Goal: Task Accomplishment & Management: Manage account settings

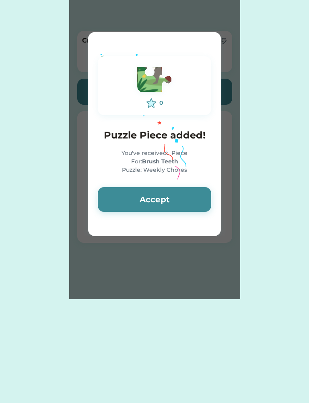
click at [193, 190] on button "Accept" at bounding box center [154, 199] width 113 height 25
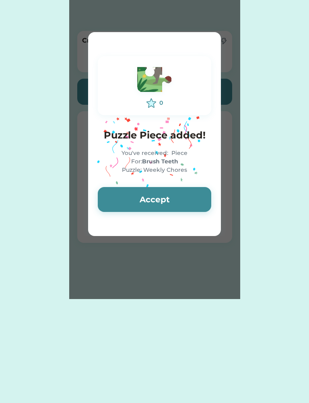
click at [188, 206] on button "Accept" at bounding box center [154, 199] width 113 height 25
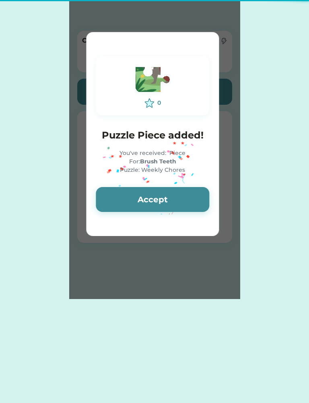
click at [191, 197] on button "Accept" at bounding box center [152, 199] width 113 height 25
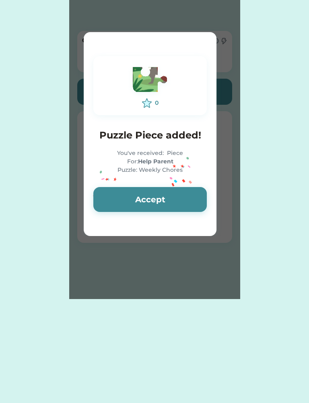
click at [178, 207] on button "Accept" at bounding box center [149, 199] width 113 height 25
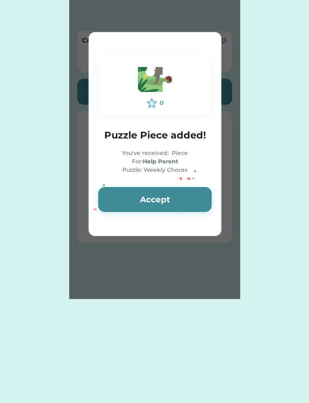
click at [183, 200] on button "Accept" at bounding box center [154, 199] width 113 height 25
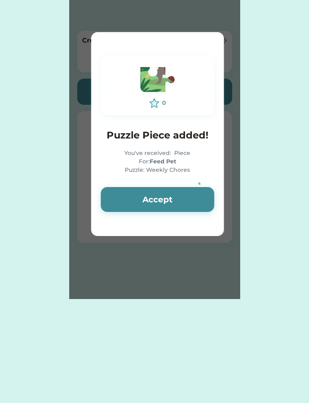
click at [187, 197] on button "Accept" at bounding box center [156, 199] width 113 height 25
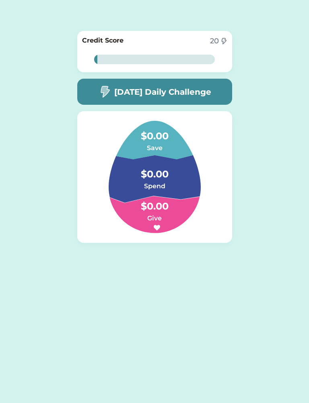
click at [167, 182] on h6 "Spend" at bounding box center [154, 187] width 80 height 10
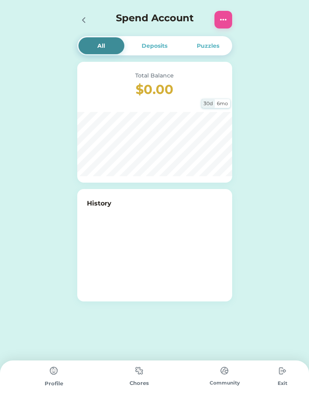
click at [133, 378] on img at bounding box center [139, 371] width 16 height 16
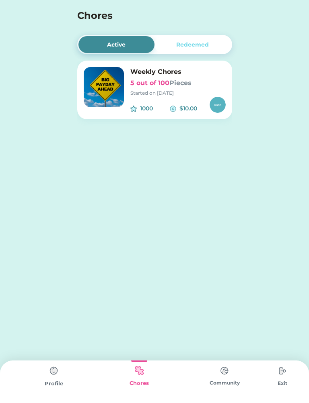
click at [135, 378] on img at bounding box center [139, 371] width 16 height 16
click at [109, 107] on img at bounding box center [104, 87] width 40 height 40
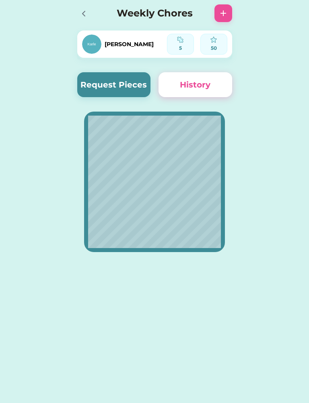
click at [181, 51] on div "5" at bounding box center [180, 48] width 21 height 7
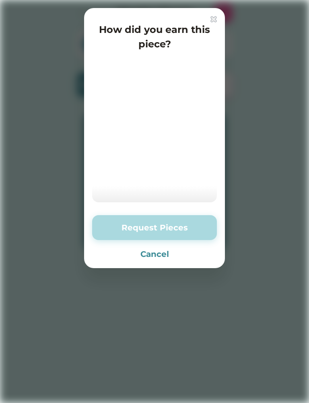
click at [163, 259] on button "Cancel" at bounding box center [154, 254] width 125 height 12
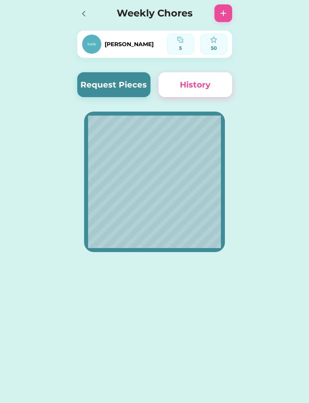
click at [90, 19] on div at bounding box center [86, 13] width 18 height 18
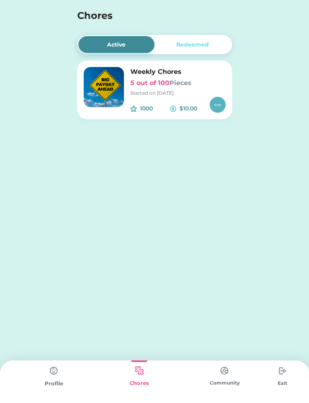
click at [206, 385] on div "Community" at bounding box center [224, 383] width 85 height 7
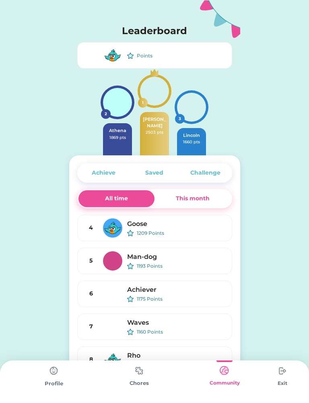
click at [140, 379] on img at bounding box center [139, 371] width 16 height 16
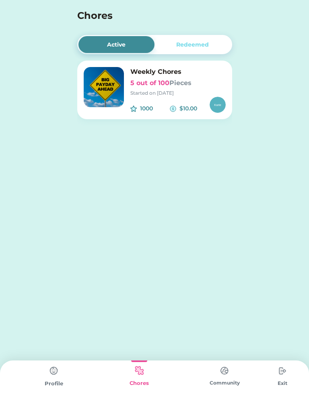
click at [197, 43] on div "Redeemed" at bounding box center [192, 45] width 33 height 8
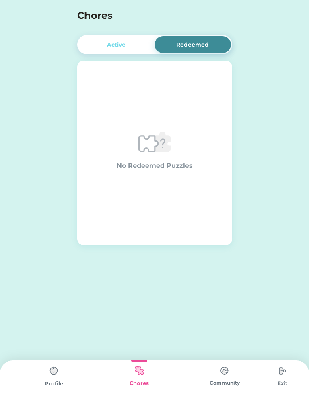
click at [132, 48] on div "Active" at bounding box center [116, 44] width 76 height 17
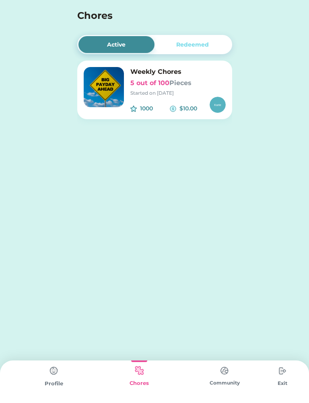
click at [141, 85] on h6 "5 out of 100 Pieces" at bounding box center [177, 83] width 95 height 10
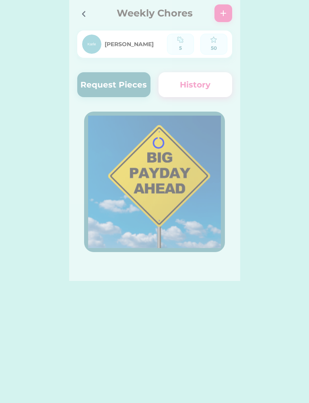
click at [121, 84] on div at bounding box center [154, 140] width 171 height 281
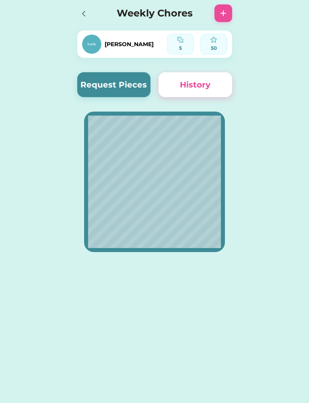
click at [85, 19] on div at bounding box center [86, 13] width 18 height 18
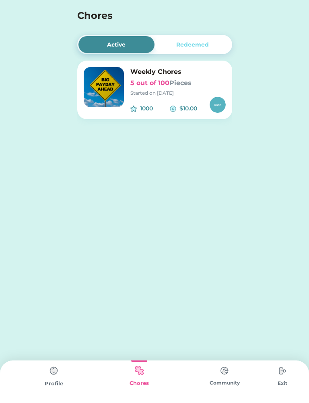
click at [213, 101] on img at bounding box center [217, 105] width 16 height 16
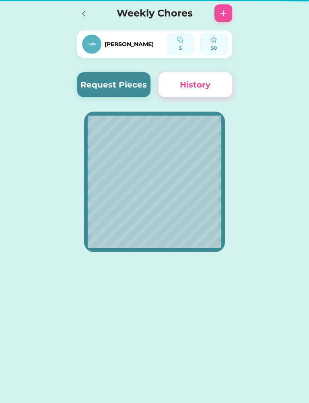
click at [128, 112] on div at bounding box center [154, 182] width 141 height 141
click at [134, 78] on button "Request Pieces" at bounding box center [114, 84] width 74 height 25
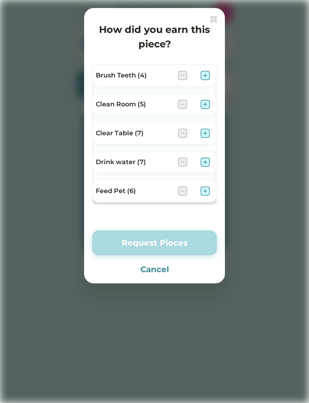
click at [154, 273] on button "Cancel" at bounding box center [154, 270] width 125 height 12
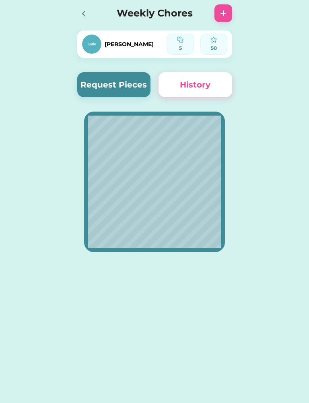
click at [226, 16] on img at bounding box center [223, 13] width 10 height 10
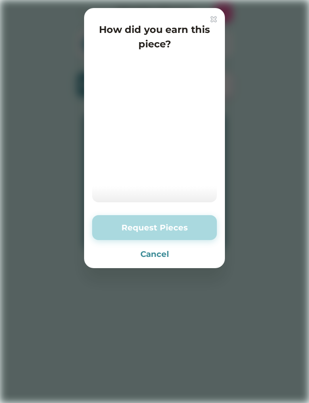
click at [159, 254] on button "Cancel" at bounding box center [154, 254] width 125 height 12
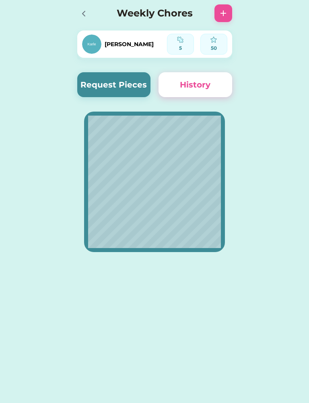
click at [86, 16] on icon at bounding box center [84, 14] width 10 height 10
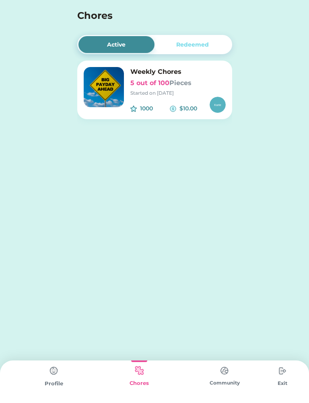
click at [49, 387] on div "Profile" at bounding box center [53, 384] width 85 height 8
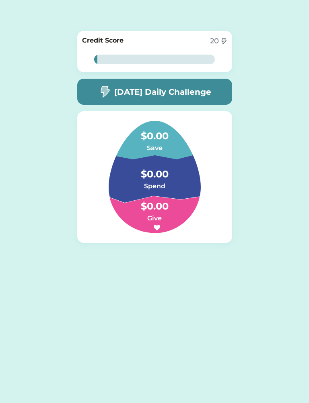
click at [171, 178] on h4 "$0.00" at bounding box center [154, 170] width 80 height 23
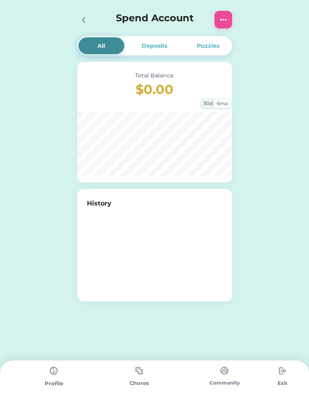
click at [303, 379] on div "Profile Chores Community Settings Exit" at bounding box center [154, 382] width 309 height 43
click at [208, 47] on div "Puzzles" at bounding box center [208, 46] width 23 height 8
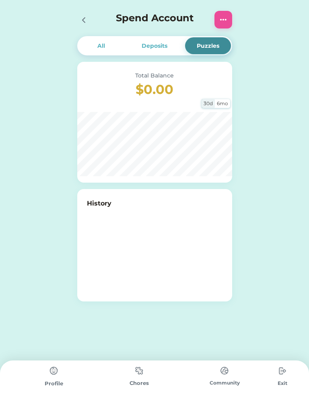
click at [133, 384] on div "Chores" at bounding box center [138, 384] width 85 height 8
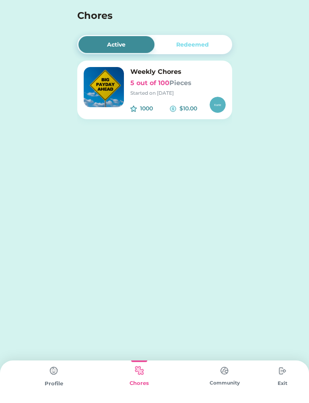
click at [111, 97] on img at bounding box center [104, 87] width 40 height 40
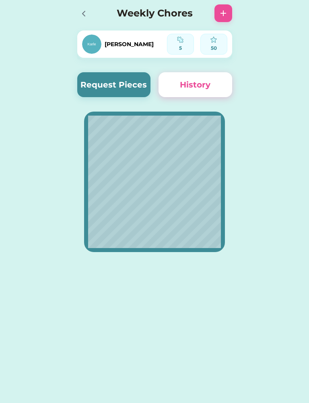
click at [221, 93] on button "History" at bounding box center [195, 84] width 74 height 25
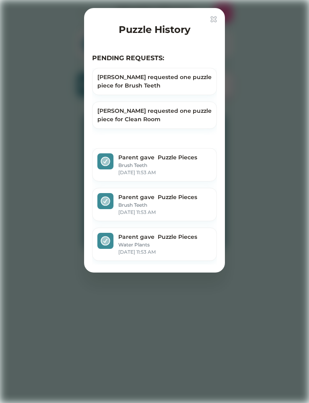
scroll to position [0, 0]
click at [225, 62] on div at bounding box center [154, 201] width 309 height 403
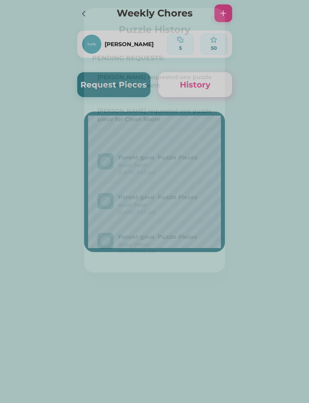
click at [238, 69] on div at bounding box center [154, 201] width 309 height 403
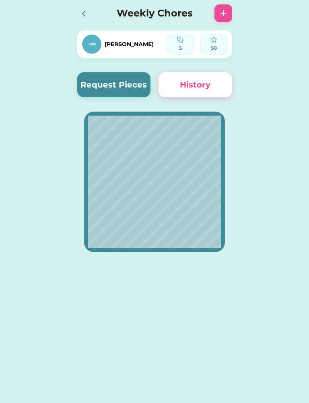
click at [88, 14] on icon at bounding box center [84, 14] width 10 height 10
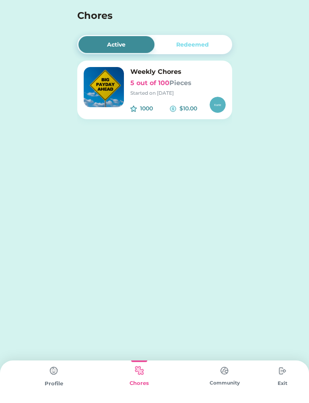
click at [123, 113] on div "Weekly Chores 5 out of 100 Pieces Started on 8/23/25 1000 $10.00" at bounding box center [154, 90] width 155 height 59
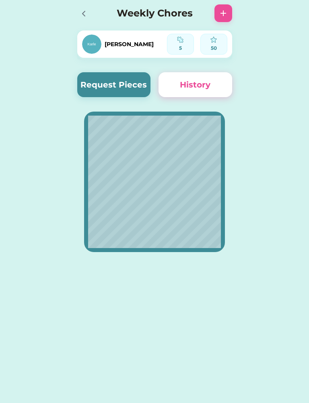
click at [211, 10] on div "Weekly Chores" at bounding box center [154, 13] width 171 height 26
click at [178, 18] on h4 "Weekly Chores" at bounding box center [154, 13] width 103 height 14
click at [220, 17] on img at bounding box center [223, 13] width 10 height 10
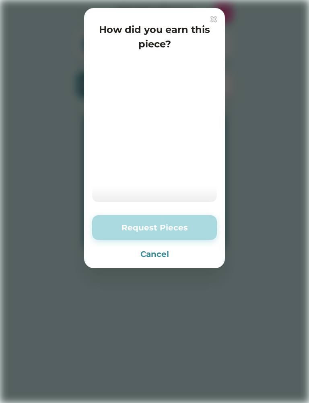
click at [172, 260] on button "Cancel" at bounding box center [154, 254] width 125 height 12
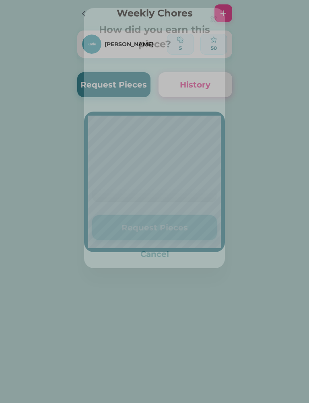
click at [168, 247] on div at bounding box center [154, 260] width 171 height 43
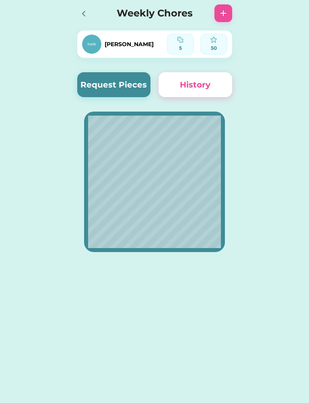
click at [94, 14] on div at bounding box center [86, 13] width 18 height 18
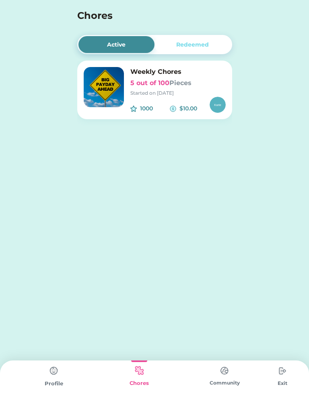
click at [84, 21] on h4 "Chores" at bounding box center [143, 15] width 133 height 14
click at [198, 48] on div "Redeemed" at bounding box center [192, 45] width 33 height 8
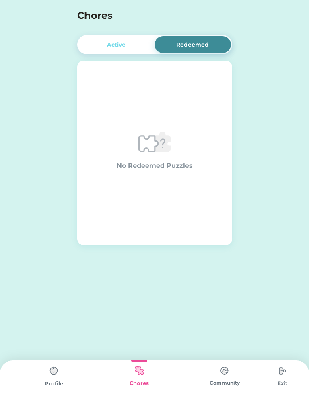
click at [145, 43] on div "Active" at bounding box center [116, 44] width 76 height 17
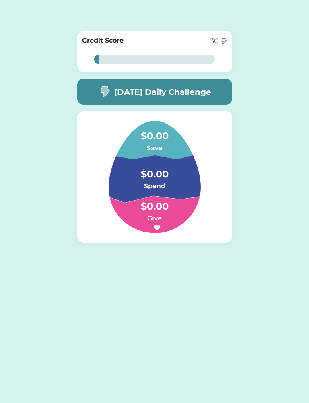
click at [138, 152] on h6 "Save" at bounding box center [154, 148] width 80 height 10
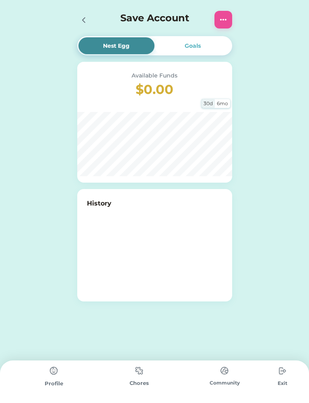
click at [129, 370] on div "Chores" at bounding box center [138, 382] width 85 height 43
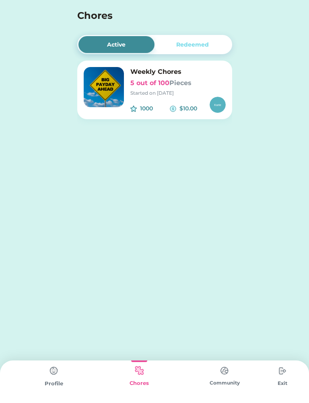
click at [144, 73] on h6 "Weekly Chores" at bounding box center [177, 72] width 95 height 10
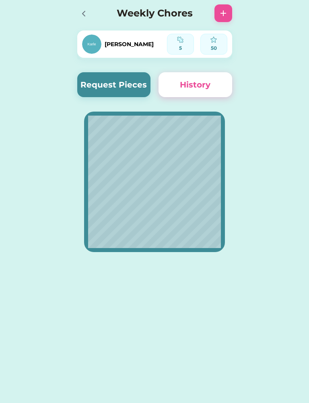
click at [109, 82] on button "Request Pieces" at bounding box center [114, 84] width 74 height 25
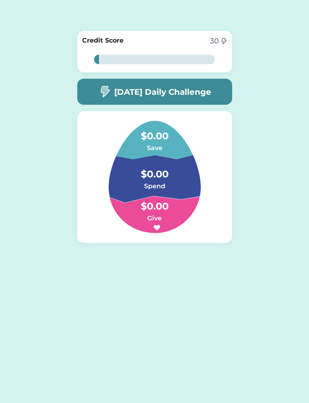
click at [152, 182] on h6 "Spend" at bounding box center [154, 187] width 80 height 10
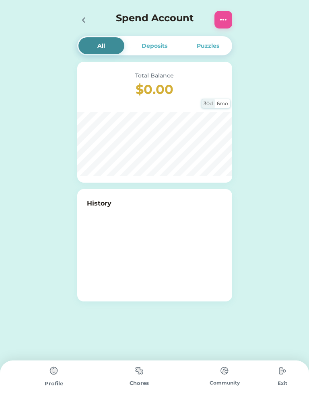
click at [158, 383] on div "Chores" at bounding box center [138, 384] width 85 height 8
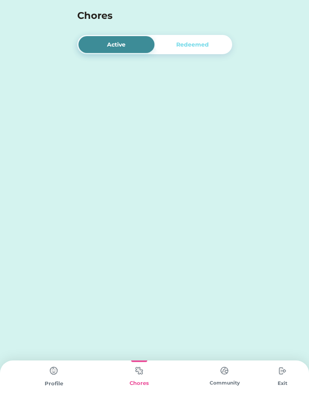
click at [141, 379] on img at bounding box center [139, 371] width 16 height 16
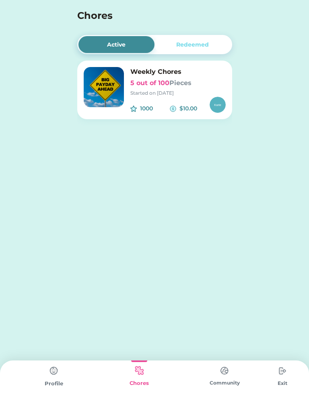
click at [98, 83] on img at bounding box center [104, 87] width 40 height 40
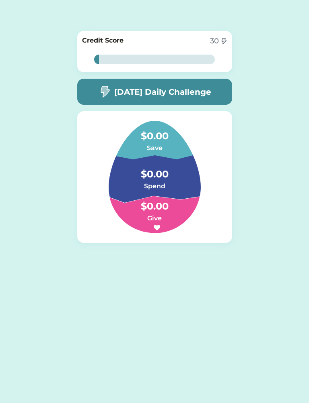
click at [144, 177] on h4 "$0.00" at bounding box center [154, 170] width 80 height 23
